Goal: Information Seeking & Learning: Learn about a topic

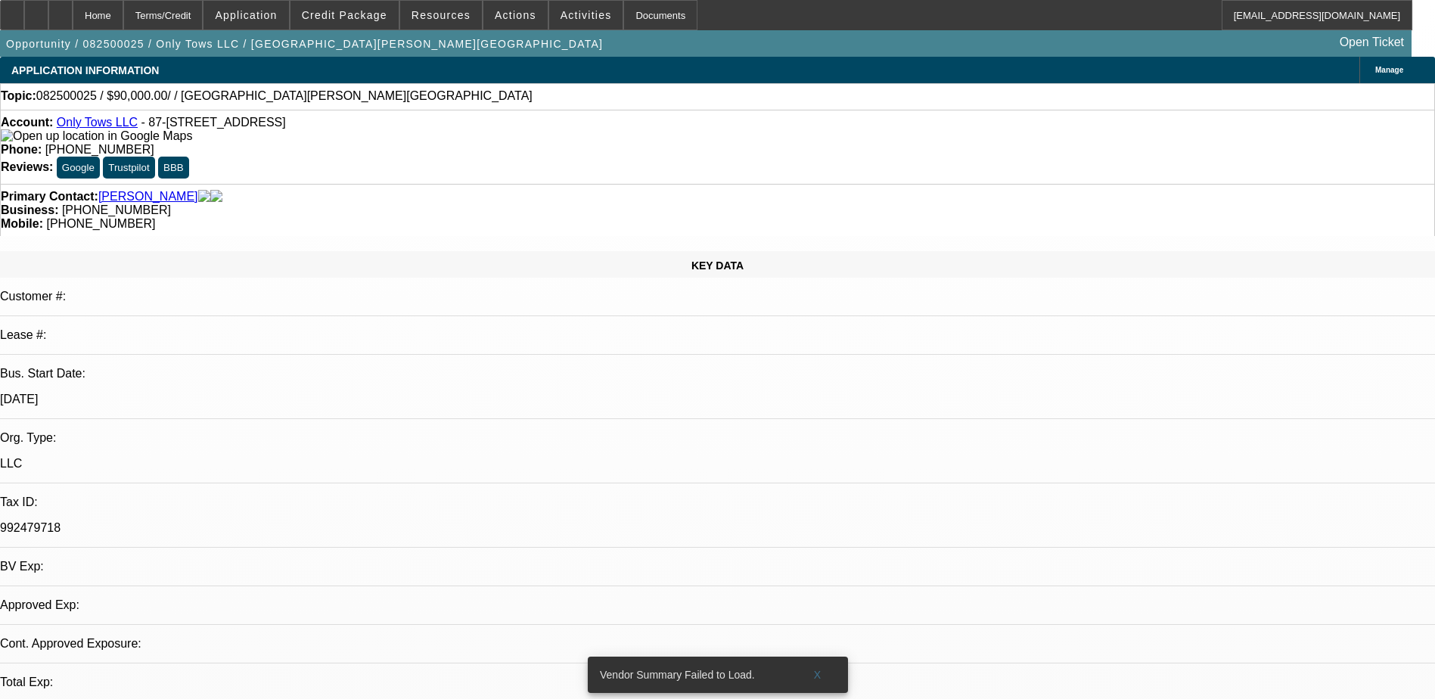
select select "0"
select select "2"
select select "0.1"
select select "1"
select select "2"
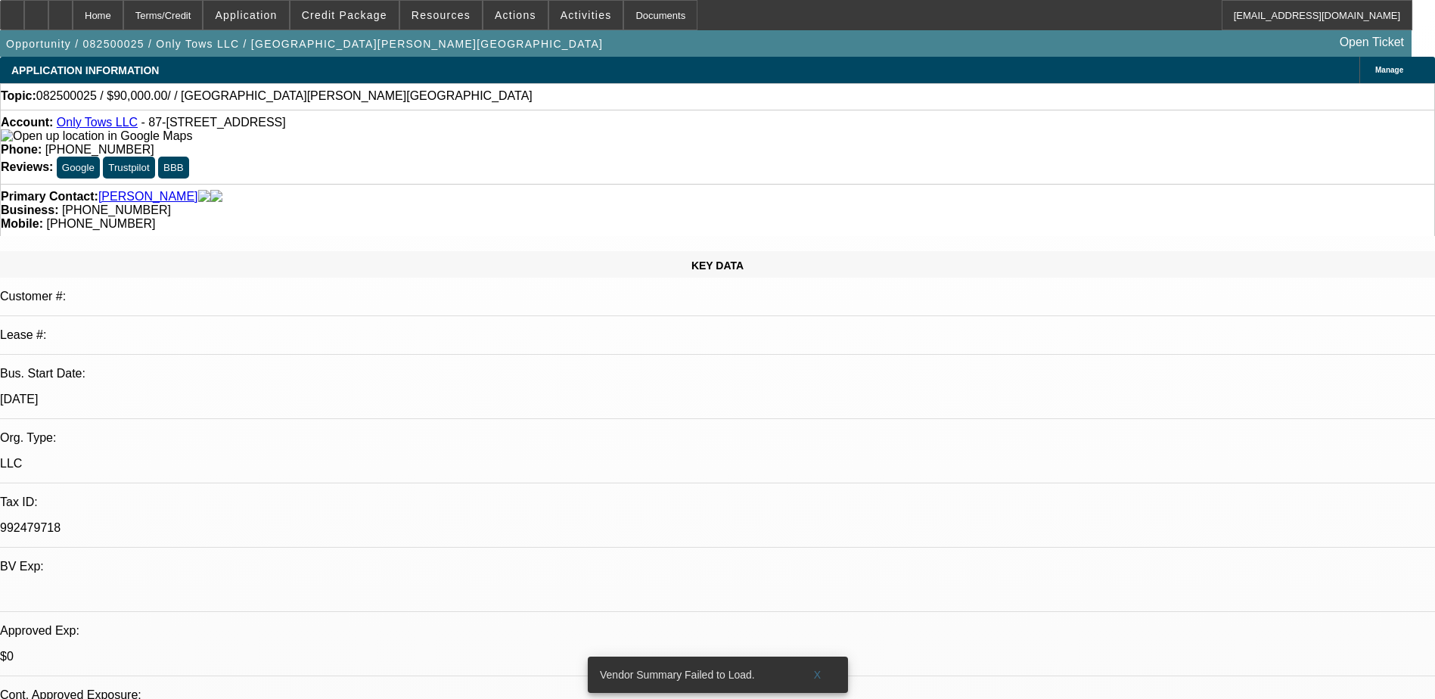
select select "4"
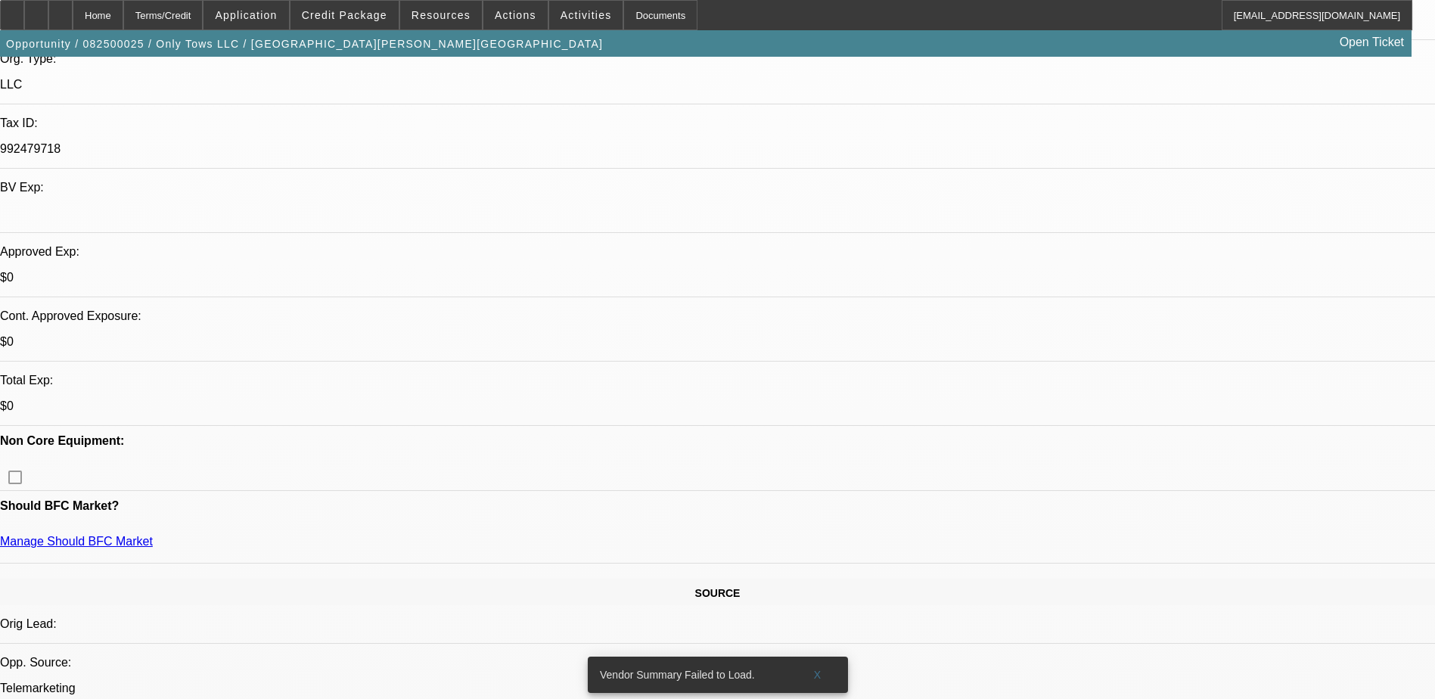
scroll to position [378, 0]
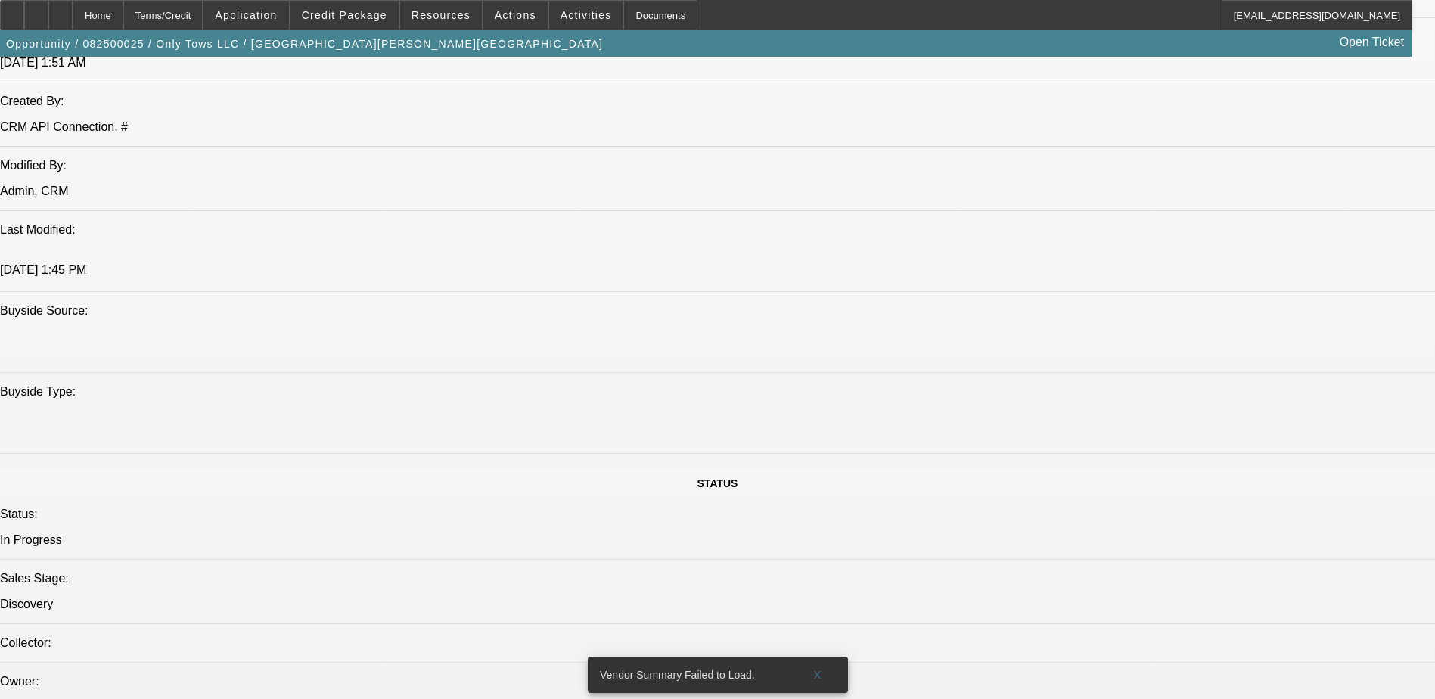
scroll to position [1588, 0]
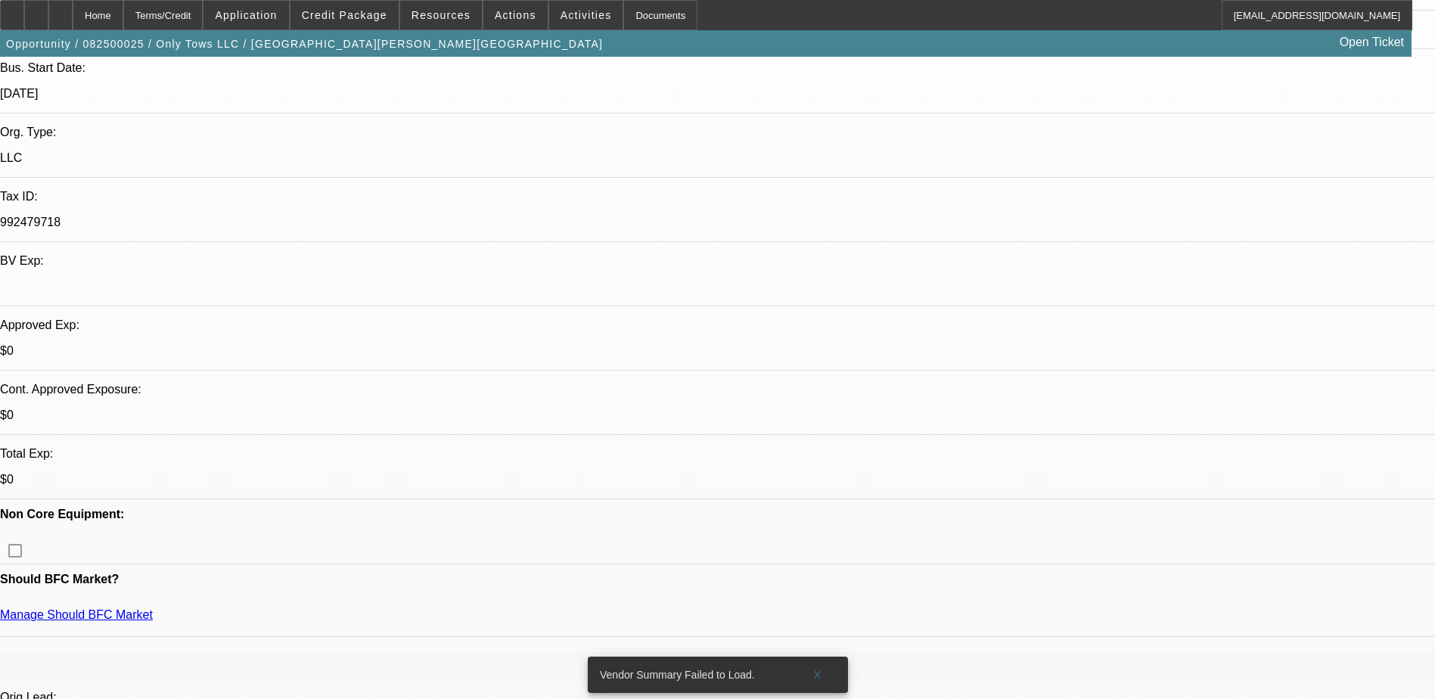
scroll to position [303, 0]
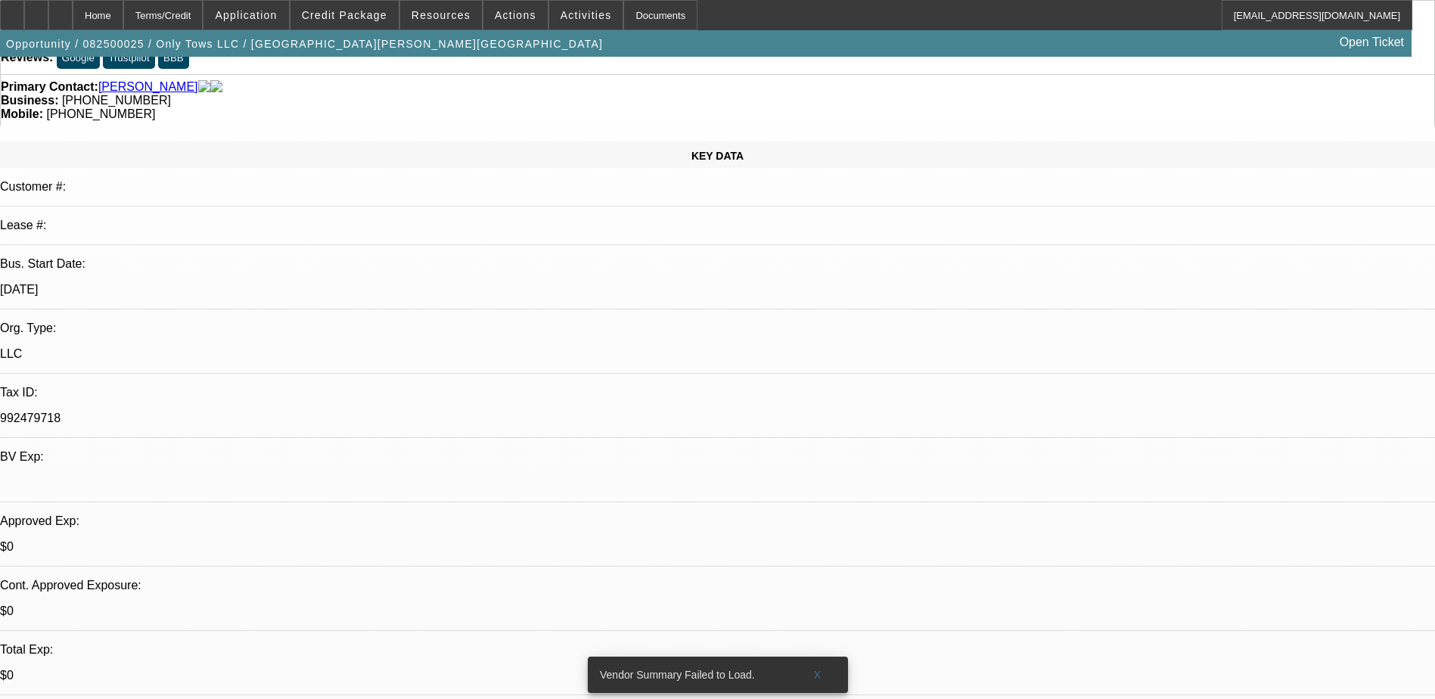
scroll to position [0, 0]
